Goal: Task Accomplishment & Management: Manage account settings

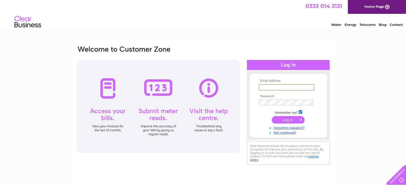
click at [269, 90] on input "text" at bounding box center [285, 87] width 55 height 6
type input "wgsdevelopments@gmail.com"
click at [294, 119] on input "submit" at bounding box center [287, 119] width 33 height 7
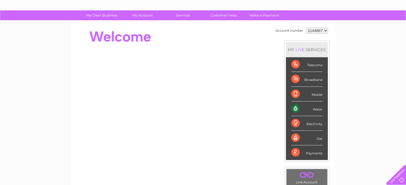
scroll to position [30, 0]
click at [293, 107] on div "Water" at bounding box center [306, 108] width 31 height 15
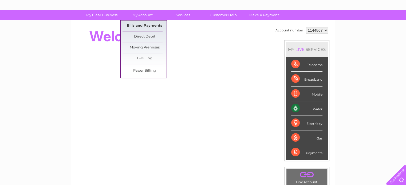
click at [145, 22] on link "Bills and Payments" at bounding box center [144, 26] width 44 height 11
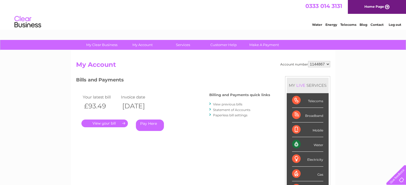
click at [109, 125] on link "." at bounding box center [104, 124] width 46 height 8
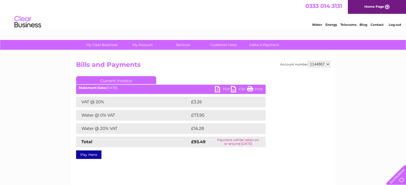
click at [221, 88] on link "PDF" at bounding box center [223, 90] width 16 height 8
